Goal: Navigation & Orientation: Find specific page/section

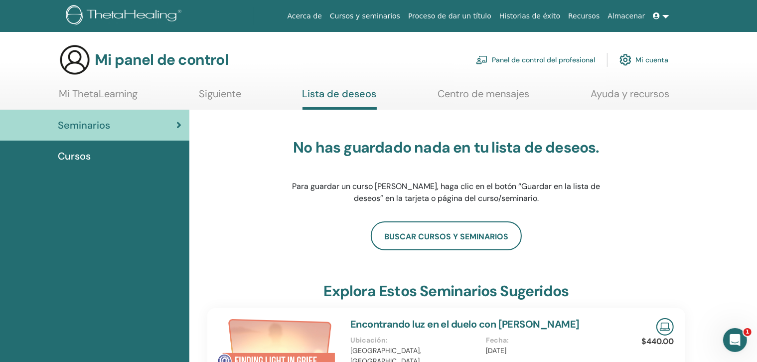
click at [96, 94] on font "Mi ThetaLearning" at bounding box center [98, 93] width 79 height 13
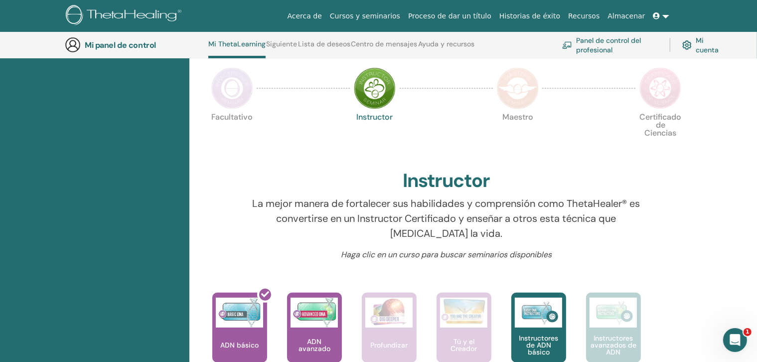
scroll to position [280, 0]
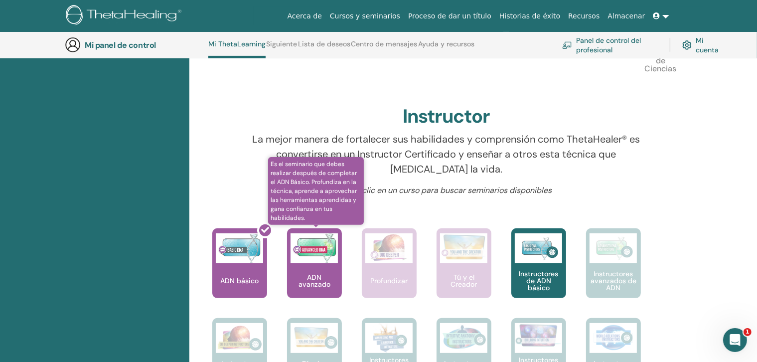
click at [313, 274] on font "ADN avanzado" at bounding box center [314, 281] width 32 height 16
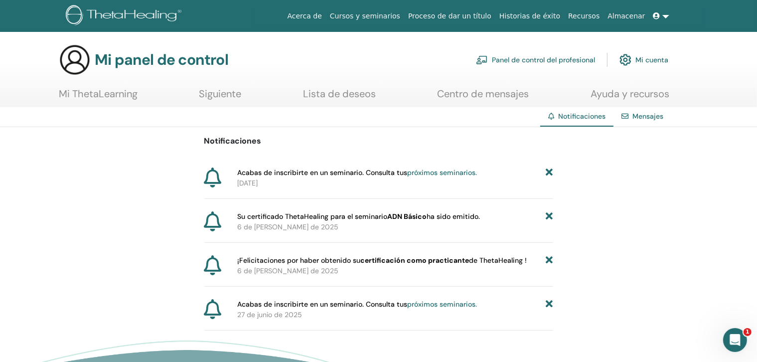
click at [102, 94] on font "Mi ThetaLearning" at bounding box center [98, 93] width 79 height 13
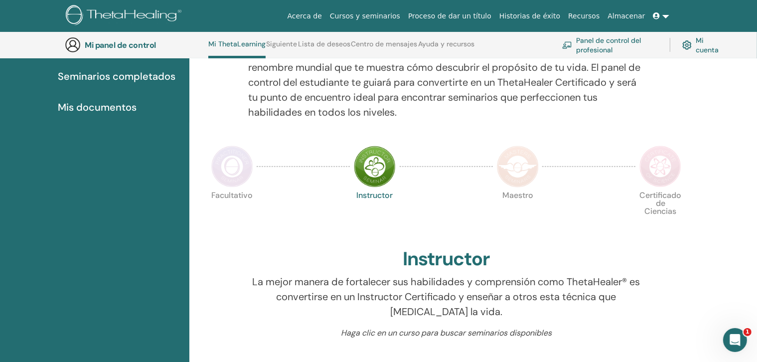
scroll to position [132, 0]
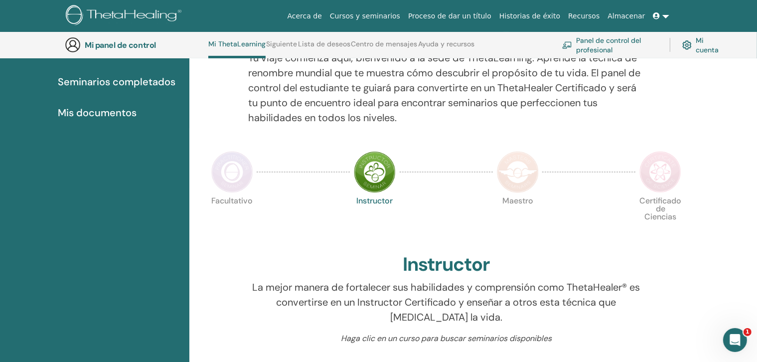
click at [81, 108] on font "Mis documentos" at bounding box center [97, 112] width 79 height 13
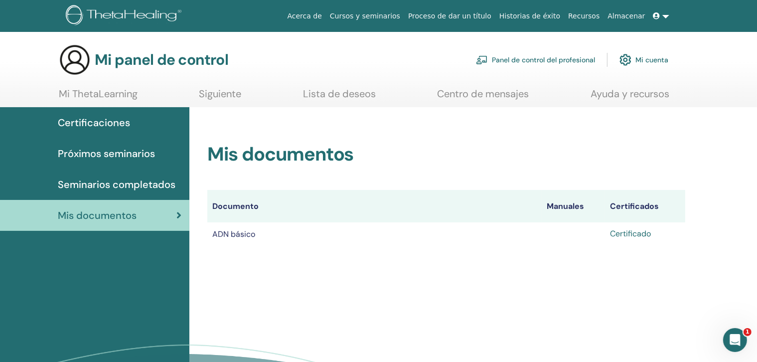
click at [631, 235] on font "Certificado" at bounding box center [630, 233] width 41 height 10
click at [645, 60] on font "Mi cuenta" at bounding box center [651, 60] width 33 height 9
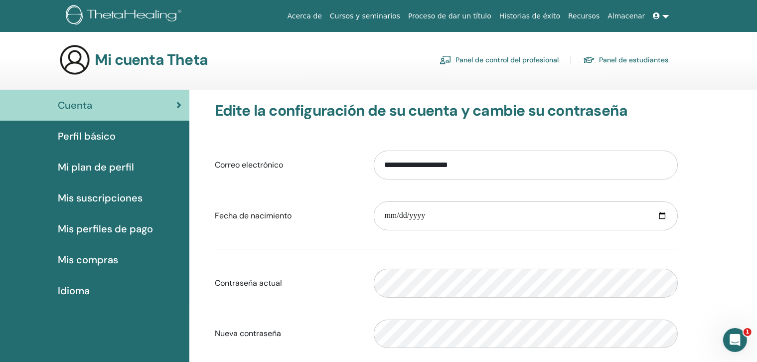
click at [395, 15] on font "Cursos y seminarios" at bounding box center [365, 16] width 70 height 8
click at [99, 197] on font "Mis suscripciones" at bounding box center [100, 197] width 85 height 13
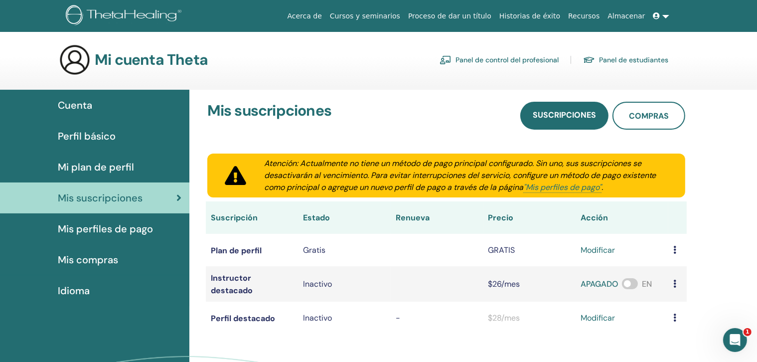
click at [80, 260] on font "Mis compras" at bounding box center [88, 259] width 60 height 13
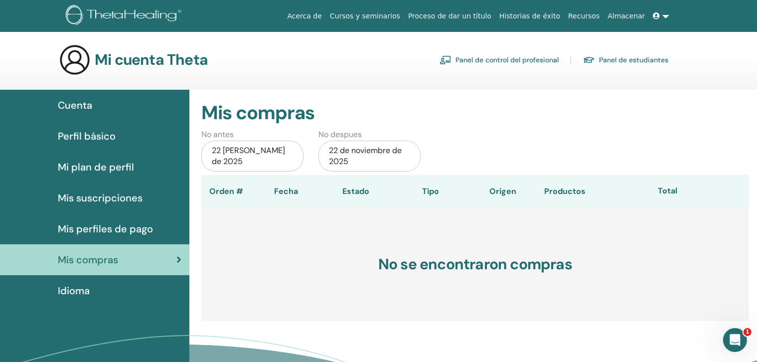
click at [250, 152] on font "22 [PERSON_NAME] de 2025" at bounding box center [248, 155] width 73 height 21
click at [340, 152] on font "22 de noviembre de 2025" at bounding box center [365, 155] width 73 height 21
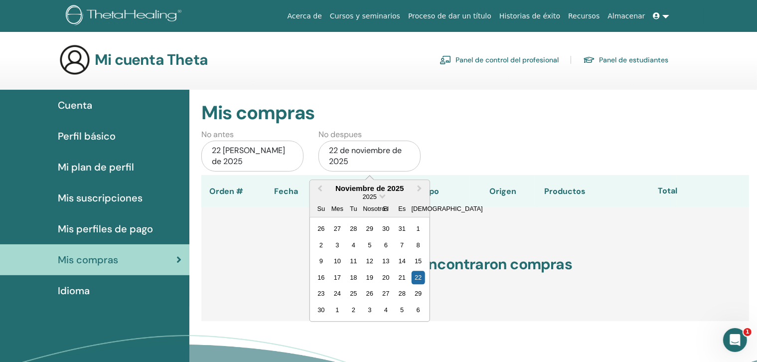
click at [461, 114] on h2 "Mis compras" at bounding box center [475, 113] width 548 height 23
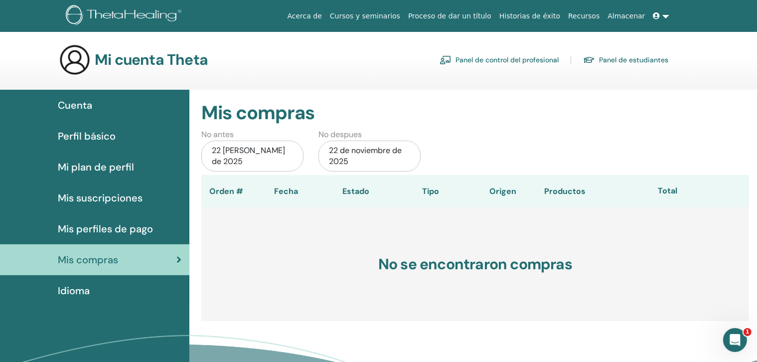
click at [666, 16] on link at bounding box center [661, 16] width 24 height 18
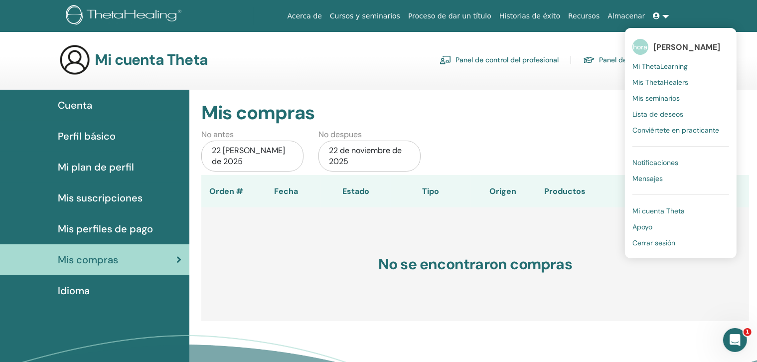
click at [665, 103] on link "Mis seminarios" at bounding box center [680, 98] width 97 height 16
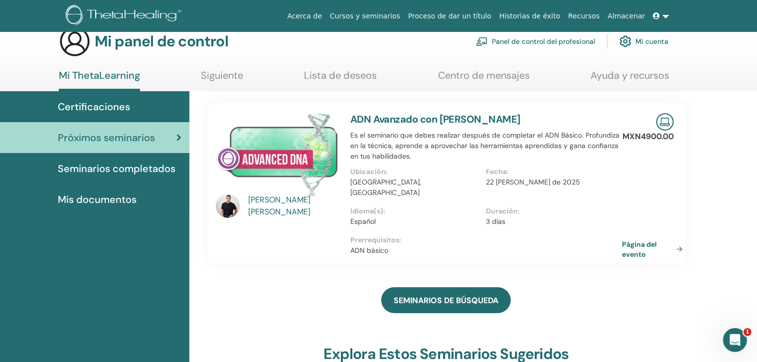
scroll to position [8, 0]
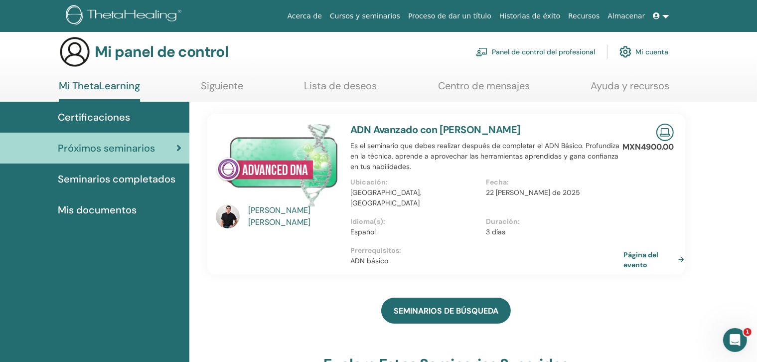
click at [679, 250] on link "Página del evento" at bounding box center [655, 259] width 65 height 19
click at [263, 171] on img at bounding box center [277, 166] width 123 height 84
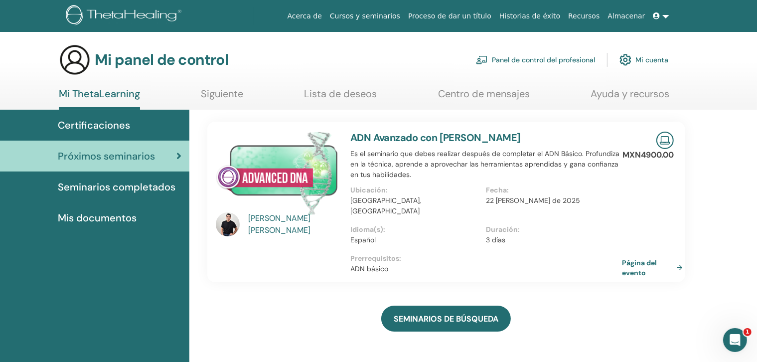
click at [263, 171] on img at bounding box center [277, 174] width 123 height 84
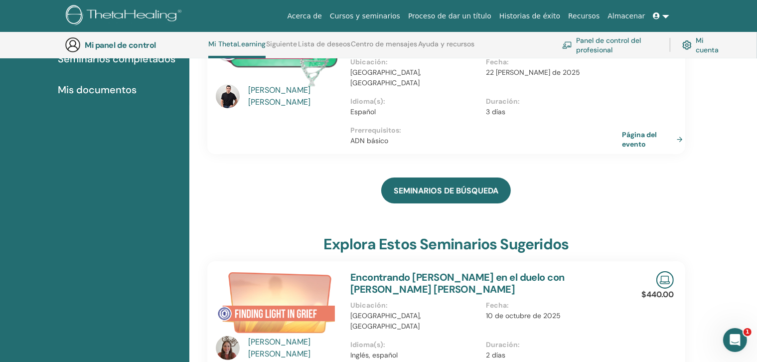
scroll to position [156, 0]
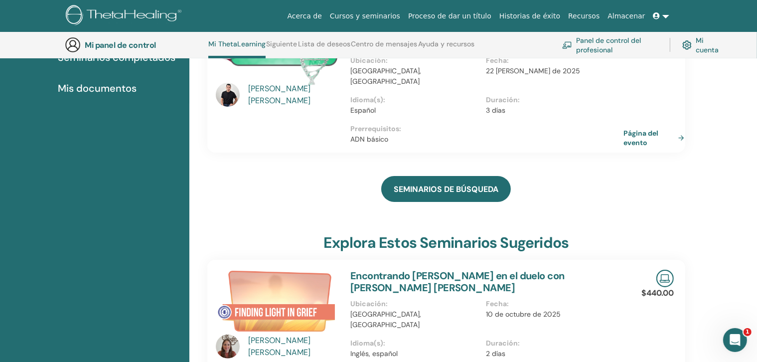
click at [633, 129] on font "Página del evento" at bounding box center [640, 138] width 35 height 18
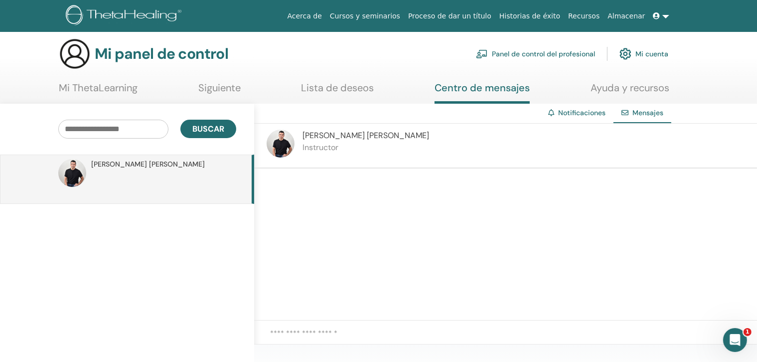
scroll to position [0, 0]
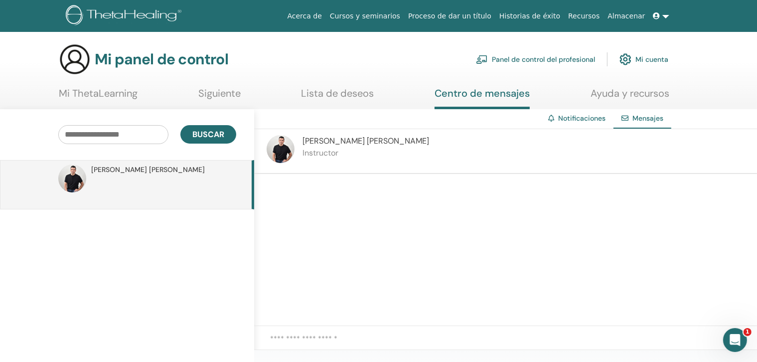
click at [390, 15] on font "Cursos y seminarios" at bounding box center [365, 16] width 70 height 8
click at [578, 120] on font "Notificaciones" at bounding box center [581, 118] width 47 height 9
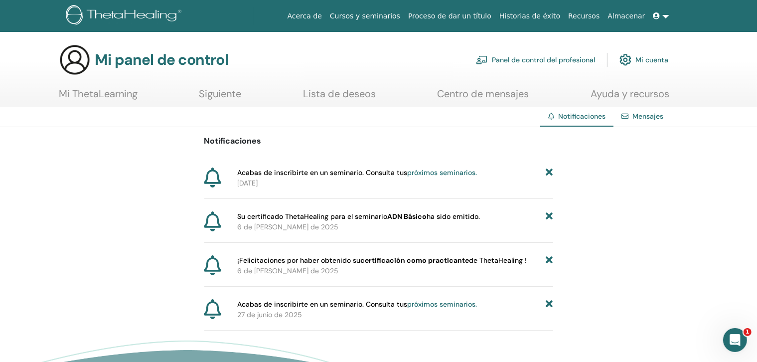
click at [655, 116] on font "Mensajes" at bounding box center [647, 116] width 31 height 9
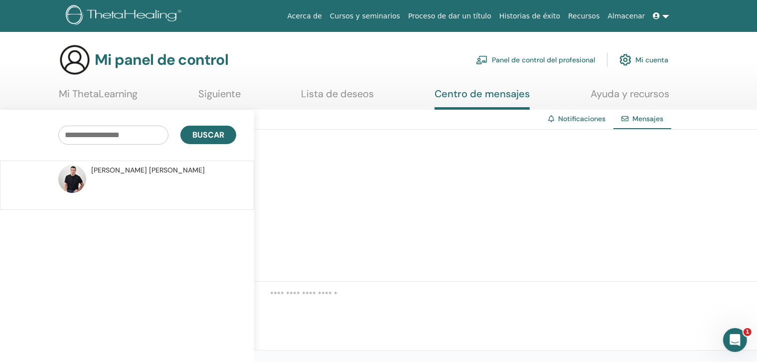
click at [210, 93] on font "Siguiente" at bounding box center [219, 93] width 42 height 13
